Goal: Information Seeking & Learning: Learn about a topic

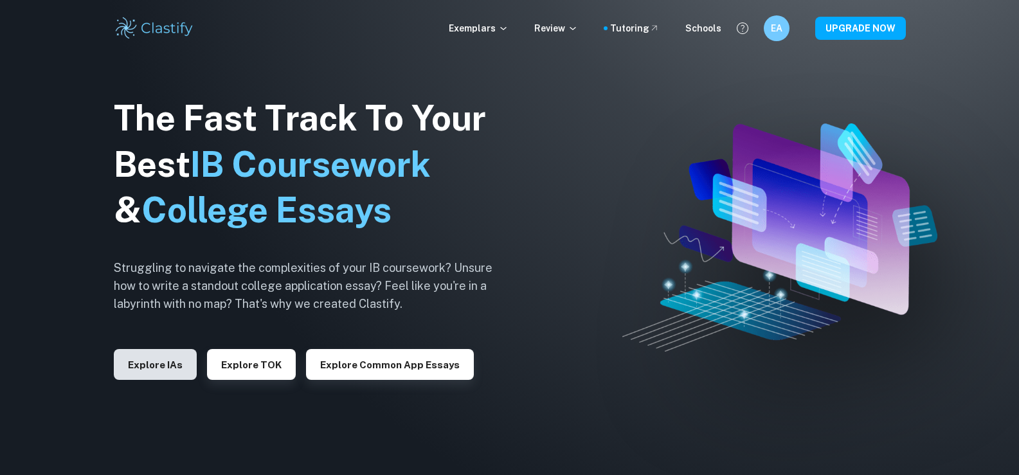
click at [187, 365] on button "Explore IAs" at bounding box center [155, 364] width 83 height 31
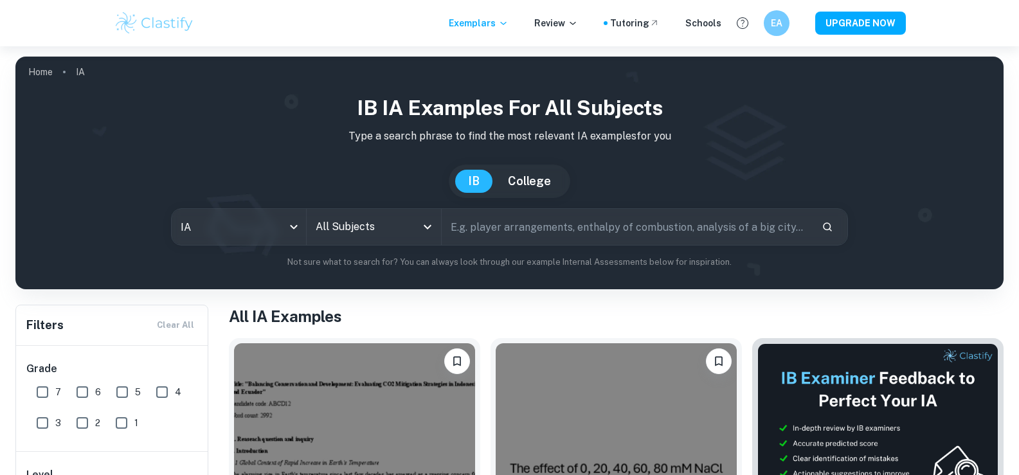
click at [419, 226] on button "Open" at bounding box center [428, 227] width 18 height 18
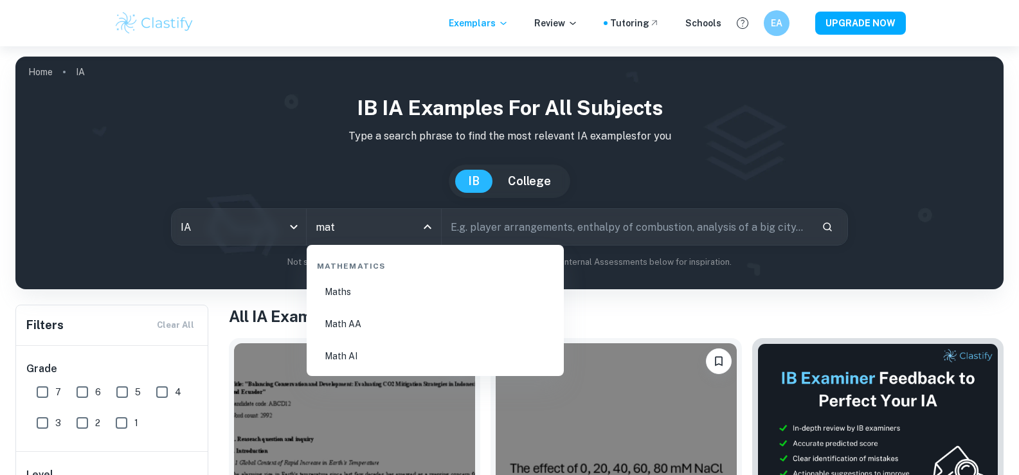
type input "mat"
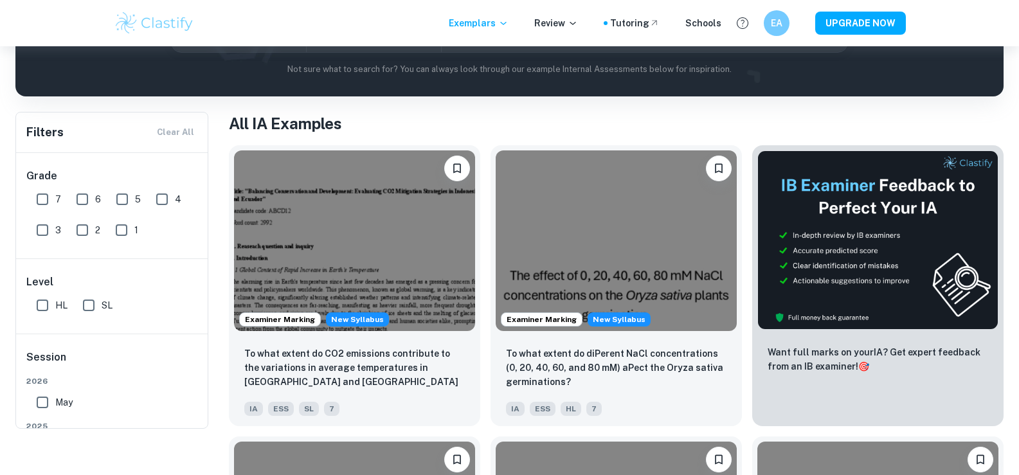
scroll to position [129, 0]
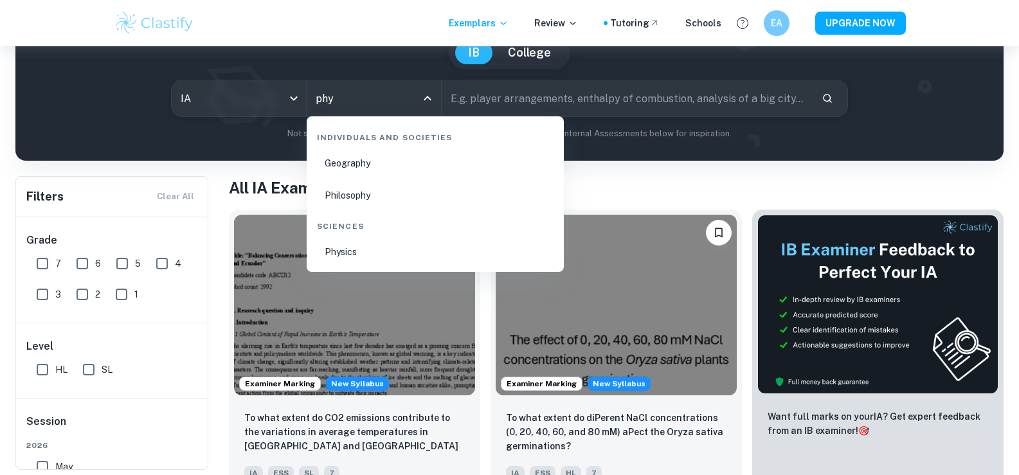
click at [362, 249] on li "Physics" at bounding box center [435, 252] width 247 height 30
type input "Physics"
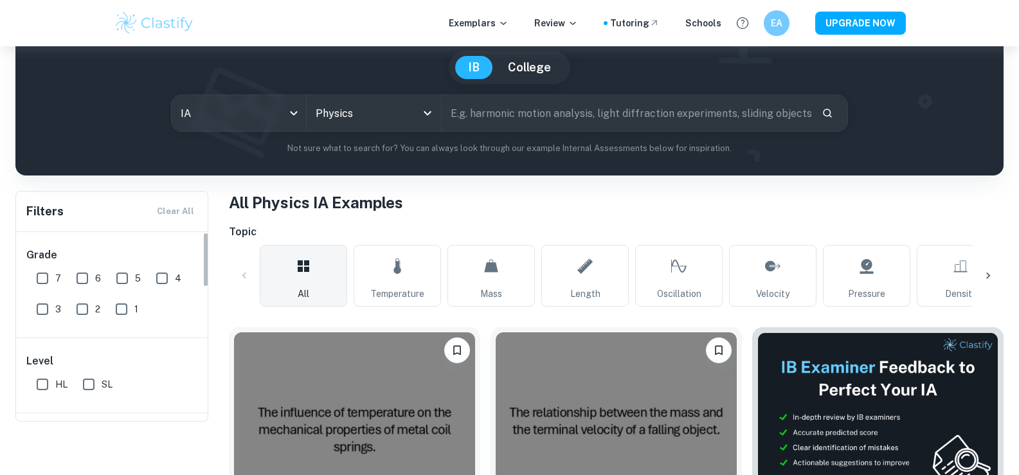
scroll to position [129, 0]
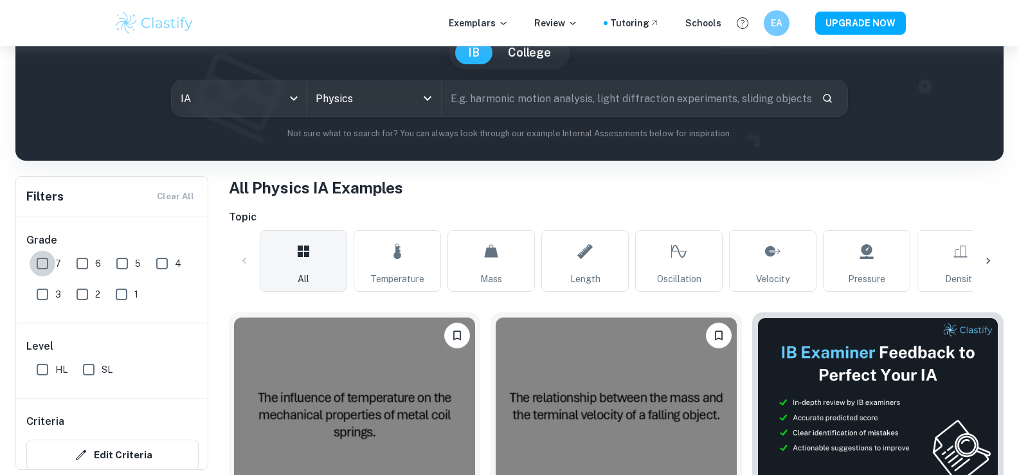
click at [37, 262] on input "7" at bounding box center [43, 264] width 26 height 26
checkbox input "true"
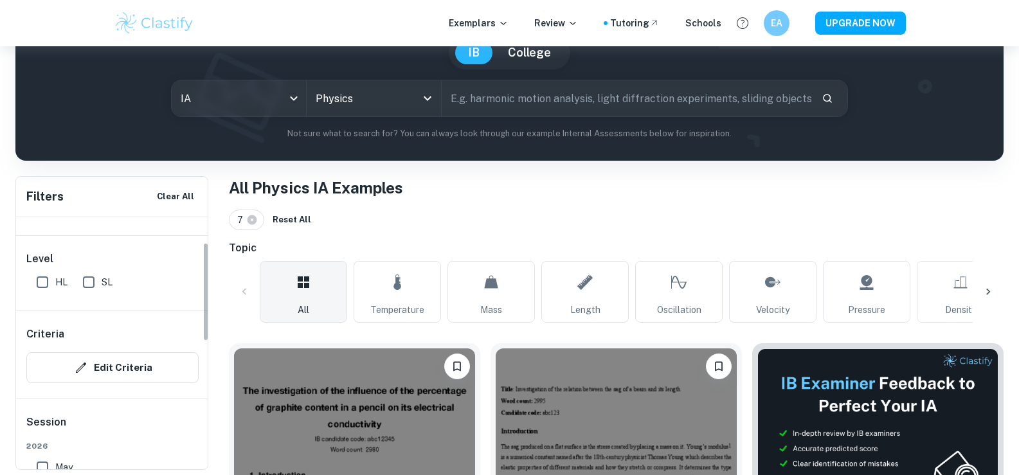
scroll to position [64, 0]
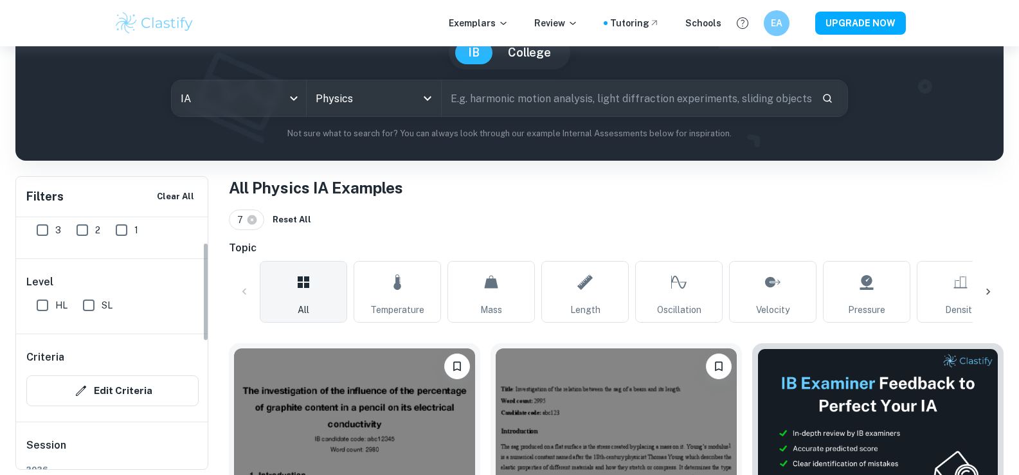
drag, startPoint x: 83, startPoint y: 313, endPoint x: 85, endPoint y: 305, distance: 8.0
click at [83, 313] on input "SL" at bounding box center [89, 306] width 26 height 26
checkbox input "true"
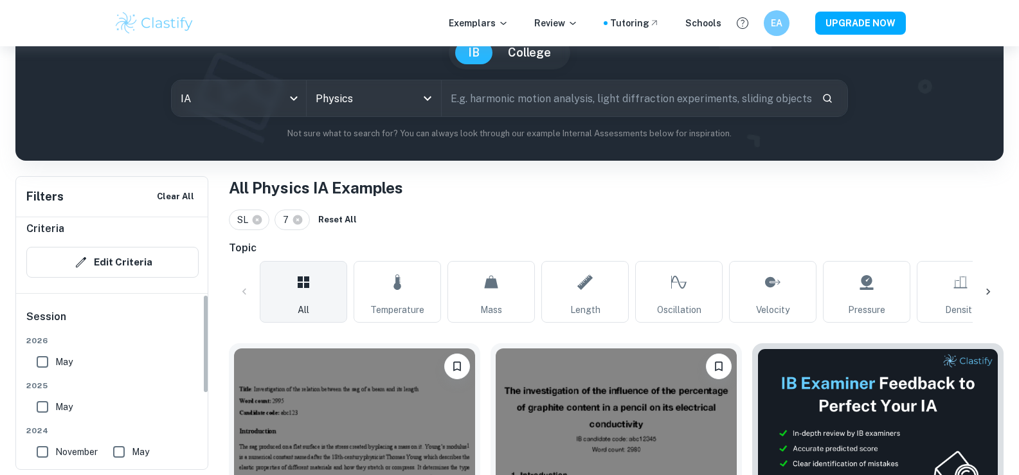
scroll to position [257, 0]
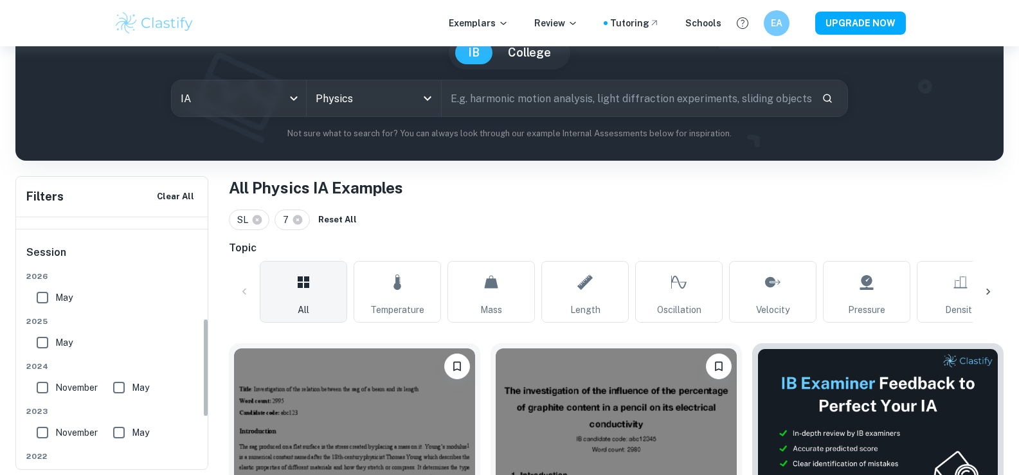
click at [55, 333] on label "May" at bounding box center [51, 343] width 43 height 26
click at [55, 333] on input "May" at bounding box center [43, 343] width 26 height 26
checkbox input "true"
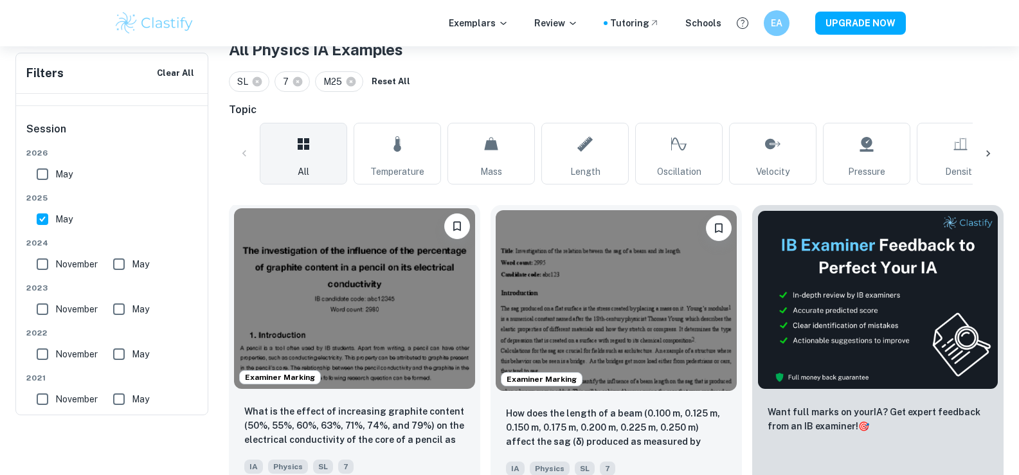
scroll to position [322, 0]
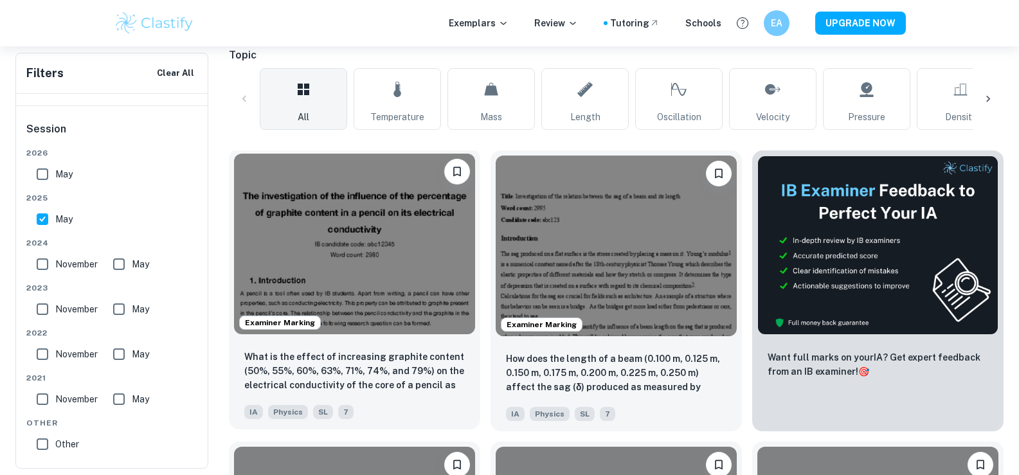
click at [448, 208] on img at bounding box center [354, 244] width 241 height 181
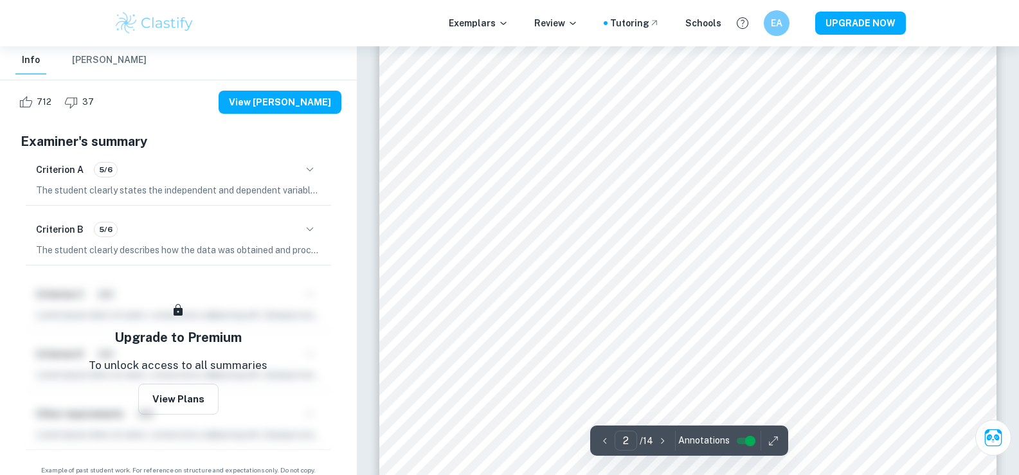
scroll to position [1029, 0]
click at [311, 162] on icon "button" at bounding box center [309, 169] width 15 height 15
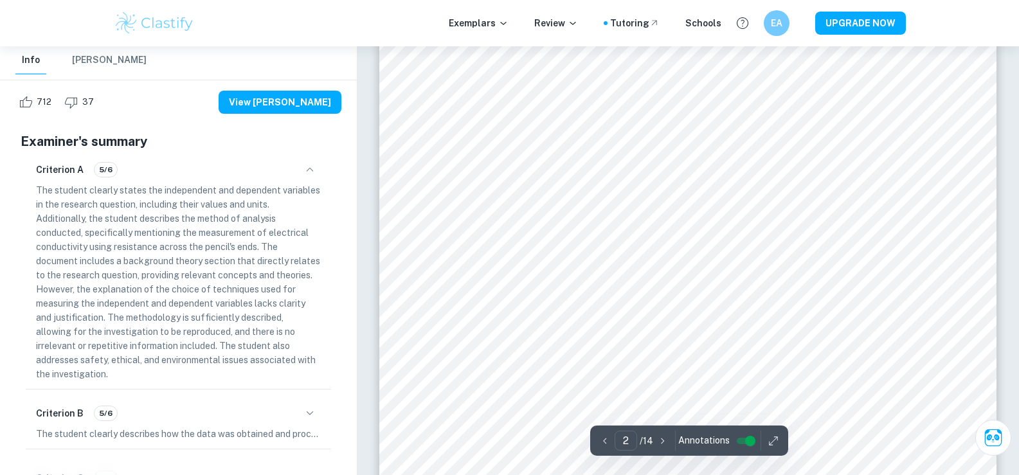
type input "1"
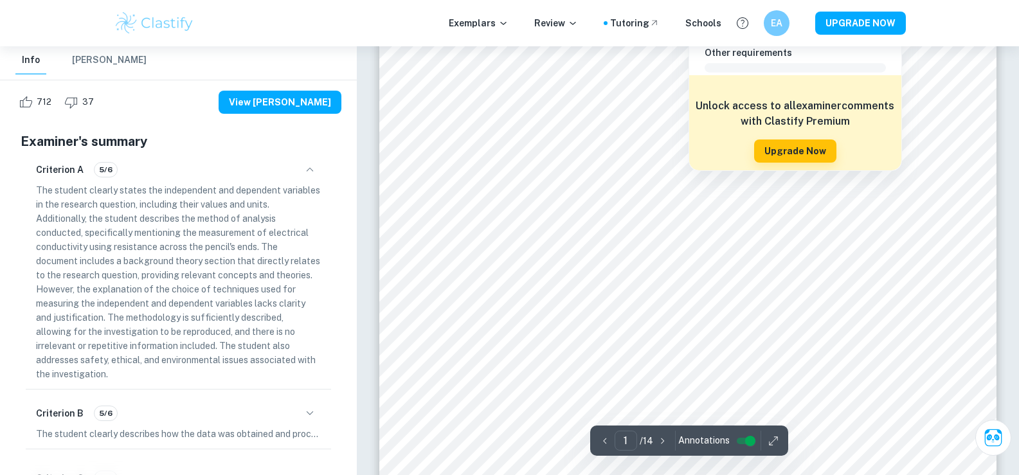
scroll to position [64, 0]
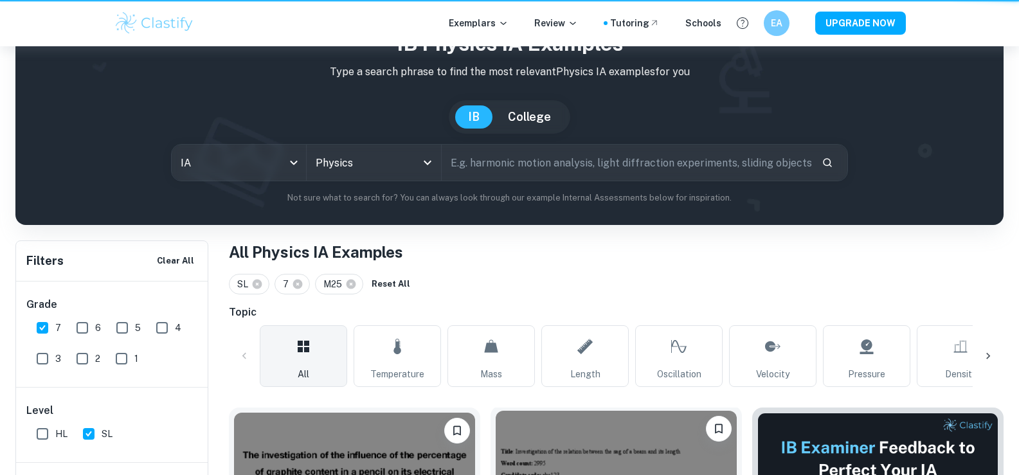
scroll to position [322, 0]
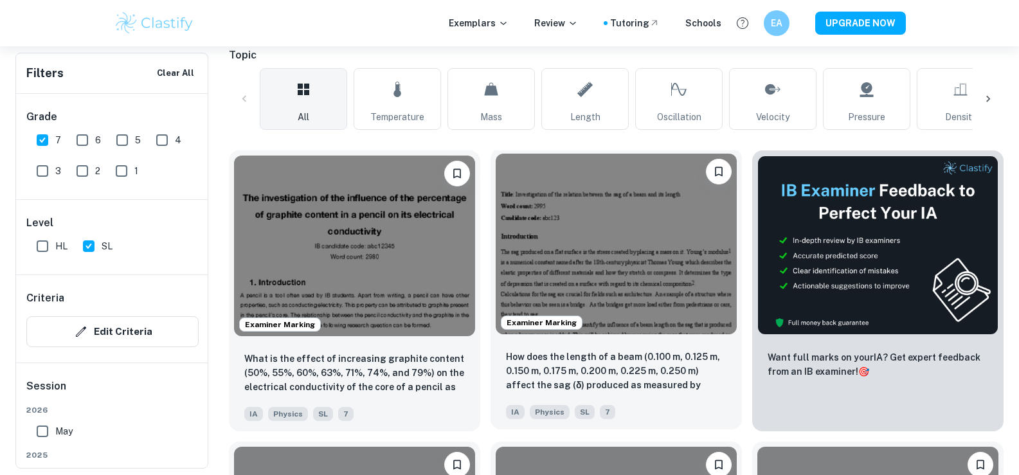
click at [564, 257] on img at bounding box center [616, 244] width 241 height 181
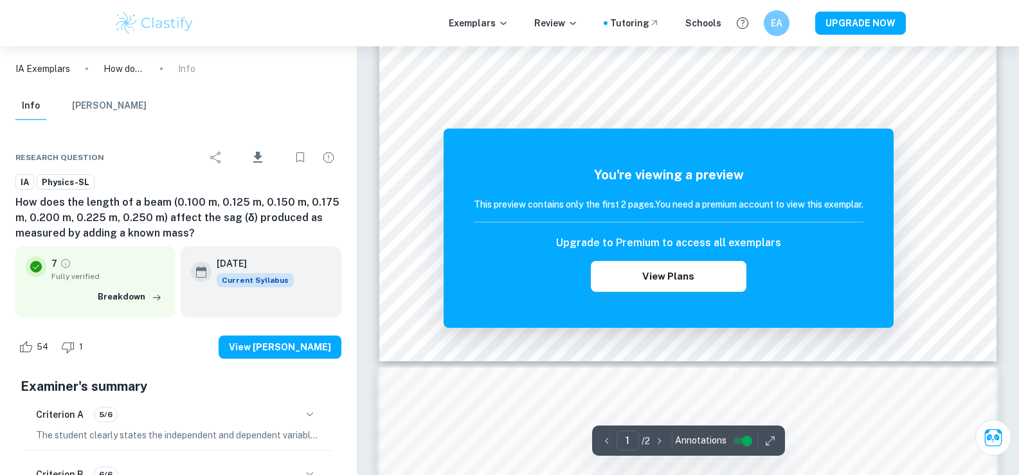
scroll to position [529, 0]
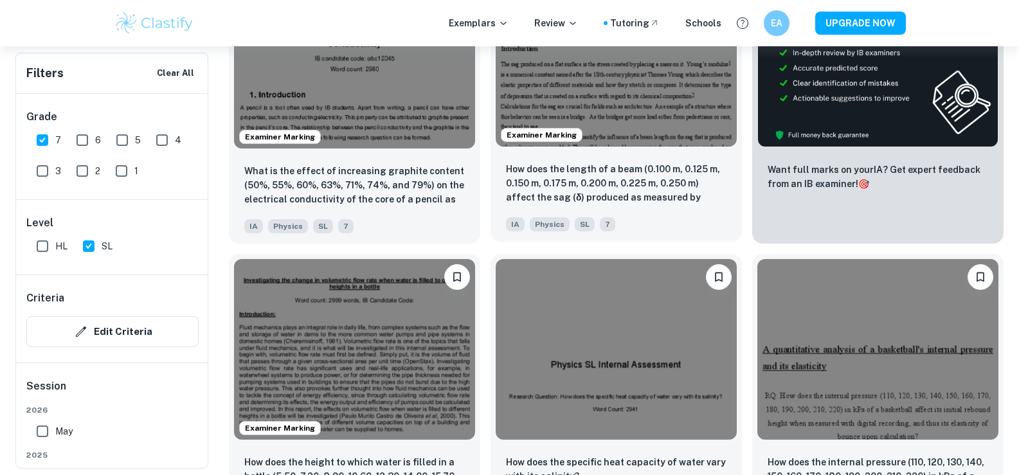
scroll to position [514, 0]
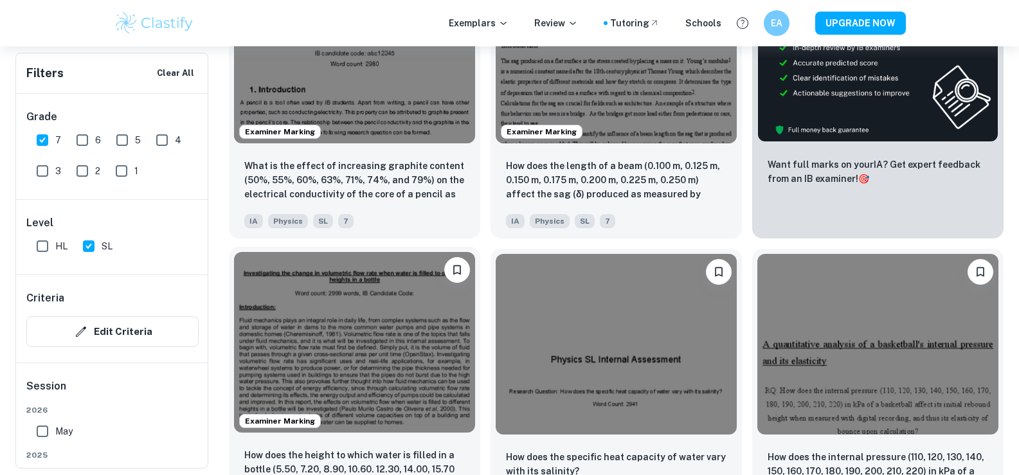
click at [358, 317] on img at bounding box center [354, 342] width 241 height 181
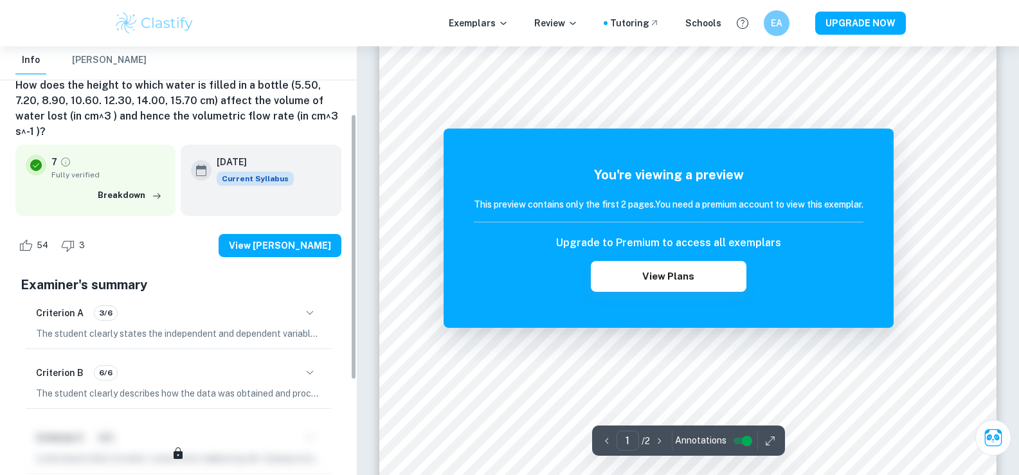
scroll to position [129, 0]
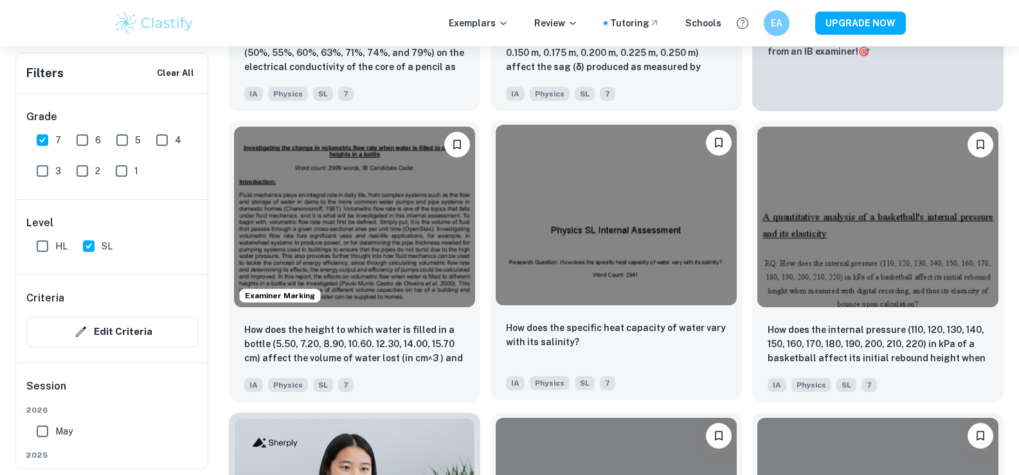
scroll to position [643, 0]
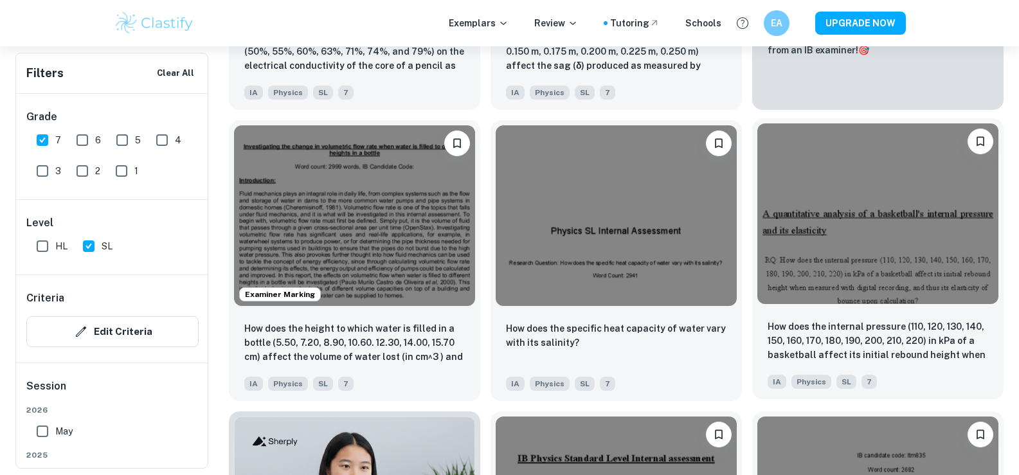
click at [801, 217] on img at bounding box center [878, 213] width 241 height 181
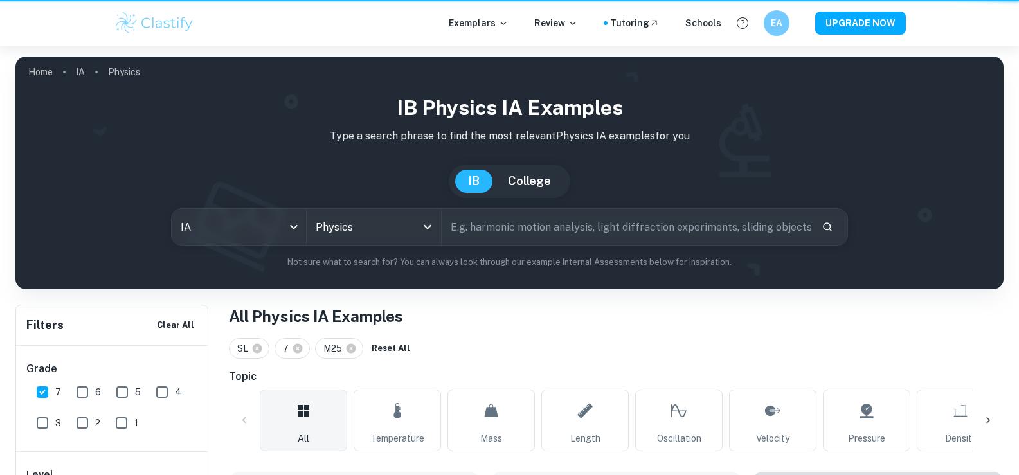
scroll to position [643, 0]
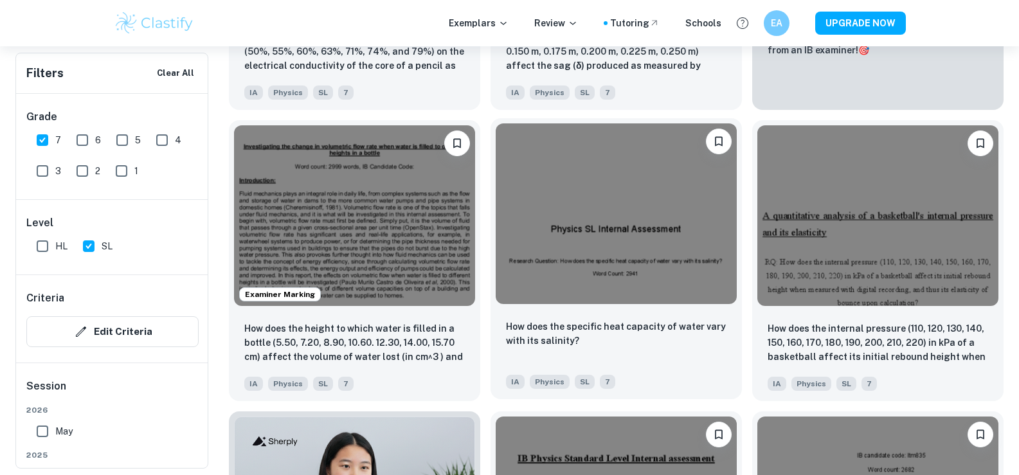
click at [636, 275] on img at bounding box center [616, 213] width 241 height 181
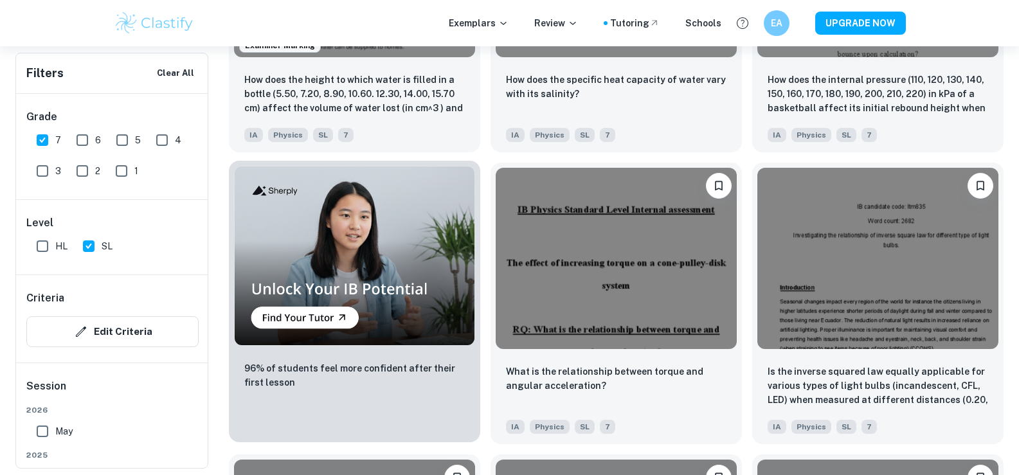
scroll to position [900, 0]
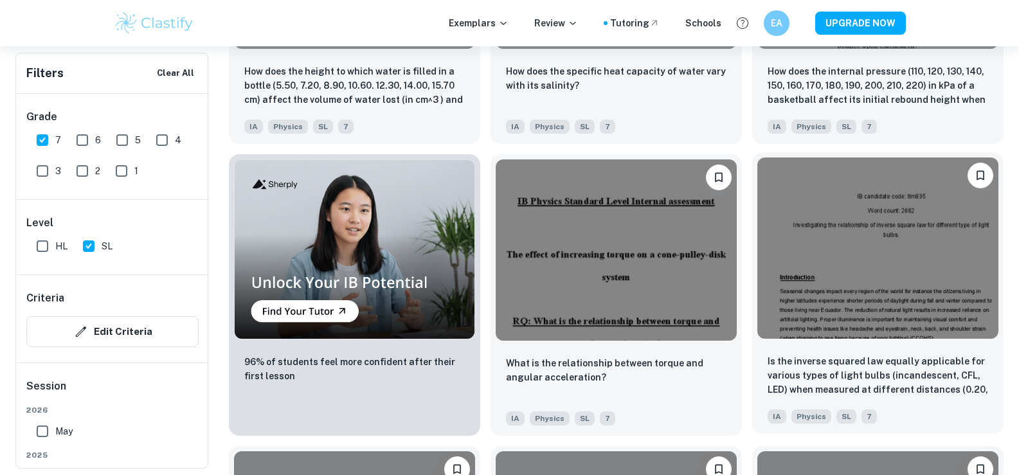
click at [815, 256] on img at bounding box center [878, 248] width 241 height 181
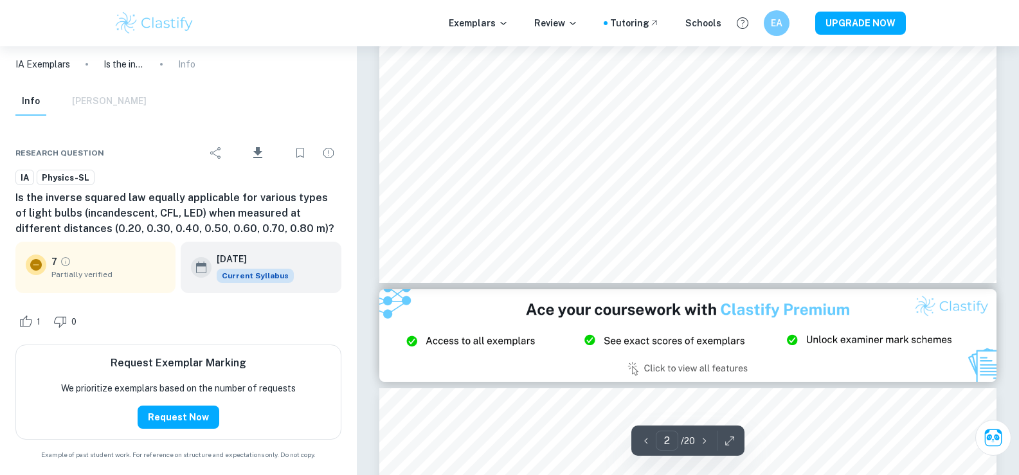
scroll to position [1158, 0]
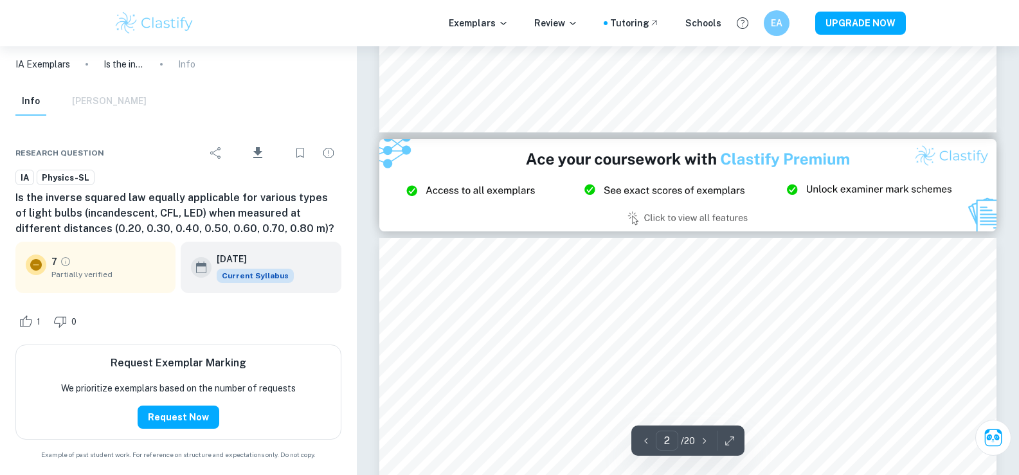
type input "3"
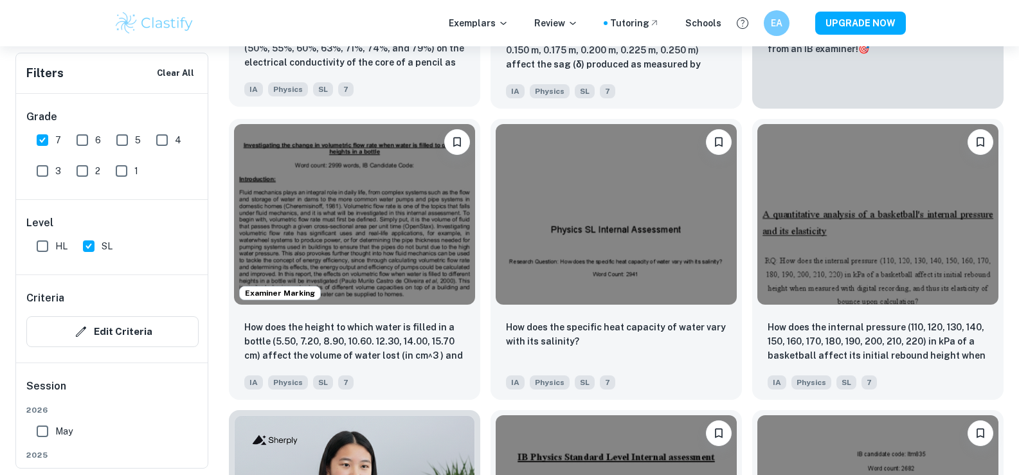
scroll to position [450, 0]
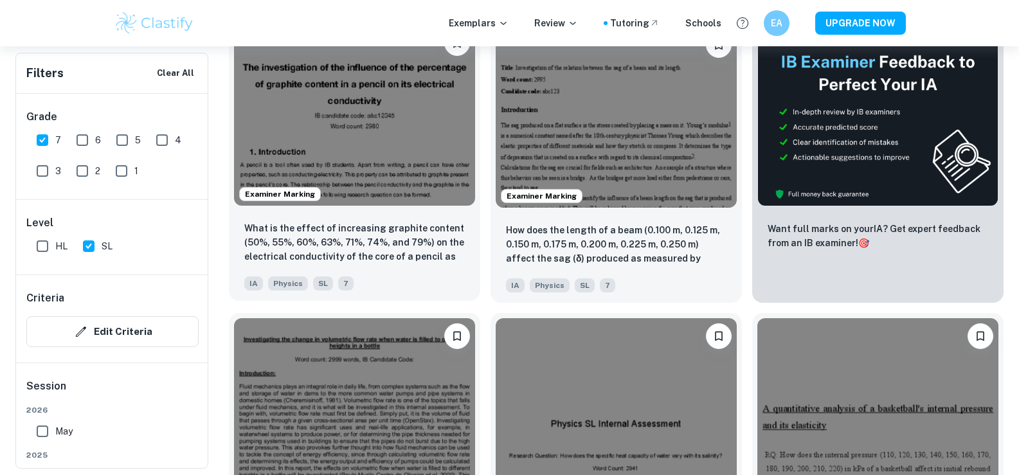
click at [350, 189] on img at bounding box center [354, 115] width 241 height 181
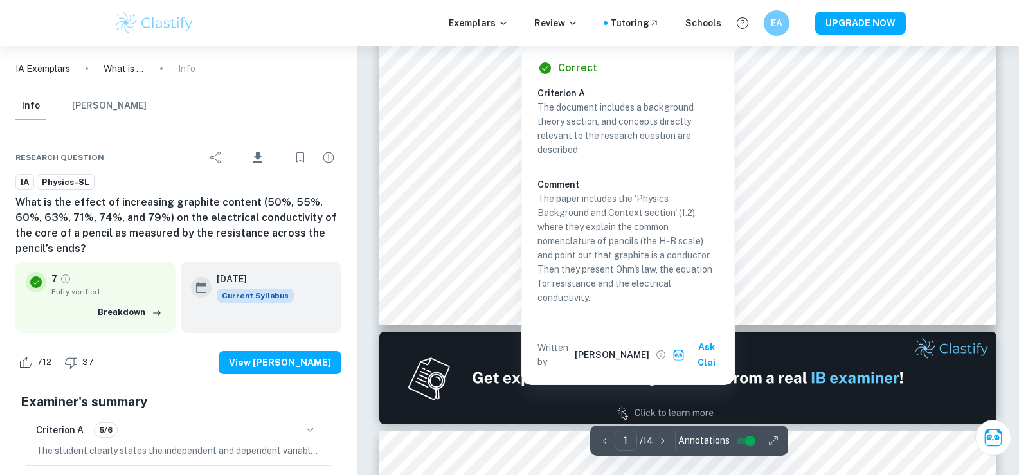
scroll to position [772, 0]
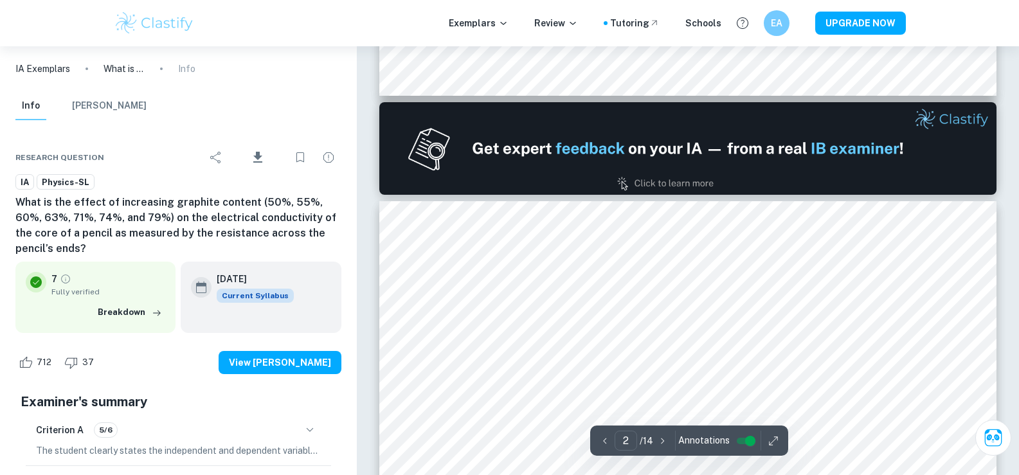
type input "1"
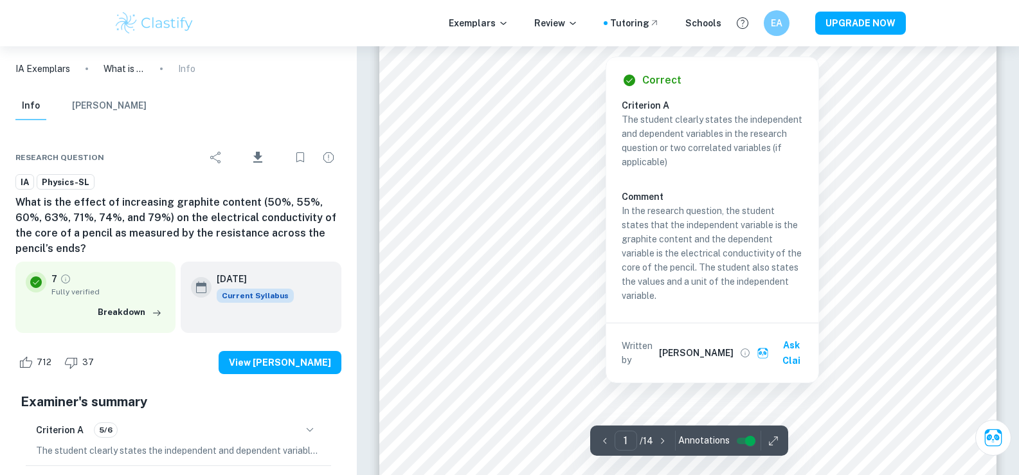
scroll to position [450, 0]
